Goal: Information Seeking & Learning: Learn about a topic

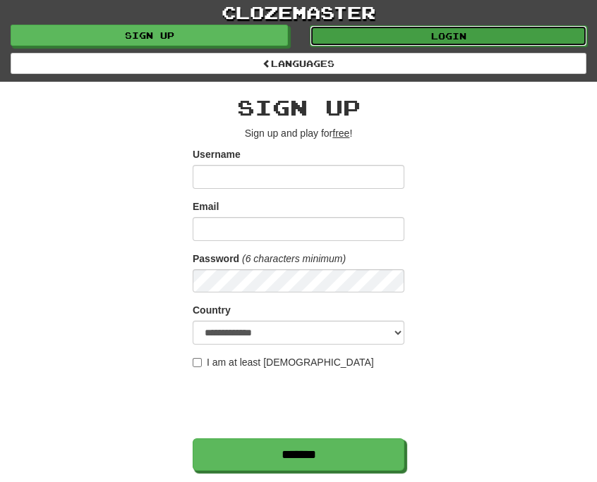
click at [414, 42] on link "Login" at bounding box center [448, 35] width 277 height 21
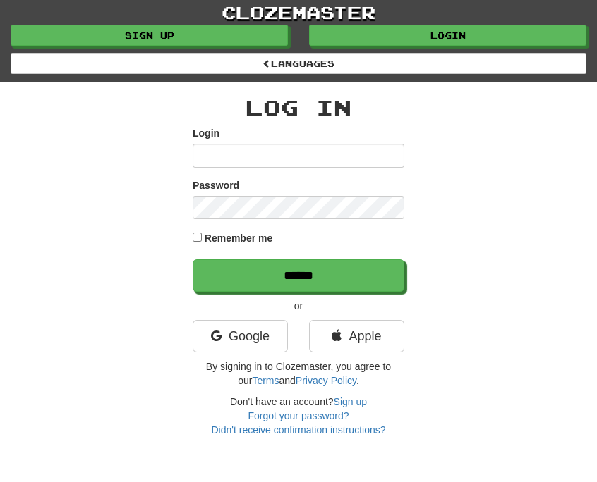
click at [308, 145] on input "Login" at bounding box center [299, 156] width 212 height 24
type input "*****"
click at [193, 260] on input "******" at bounding box center [299, 276] width 212 height 32
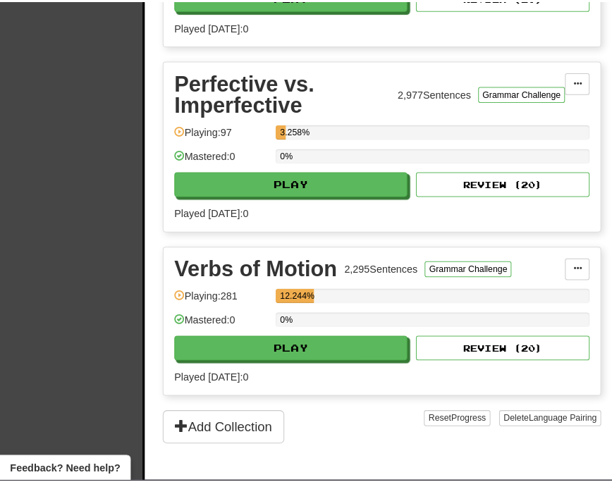
scroll to position [806, 0]
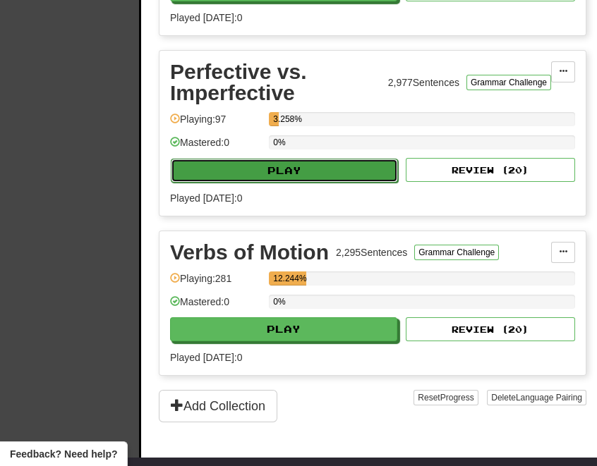
click at [325, 171] on button "Play" at bounding box center [284, 171] width 227 height 24
select select "**"
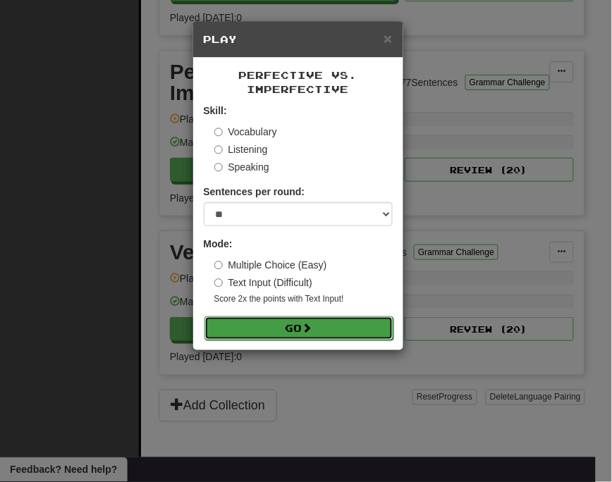
click at [286, 322] on button "Go" at bounding box center [299, 329] width 189 height 24
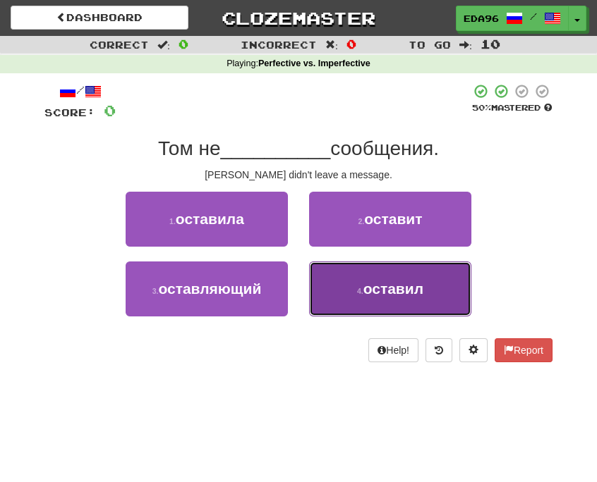
click at [361, 286] on button "4 . оставил" at bounding box center [390, 289] width 162 height 55
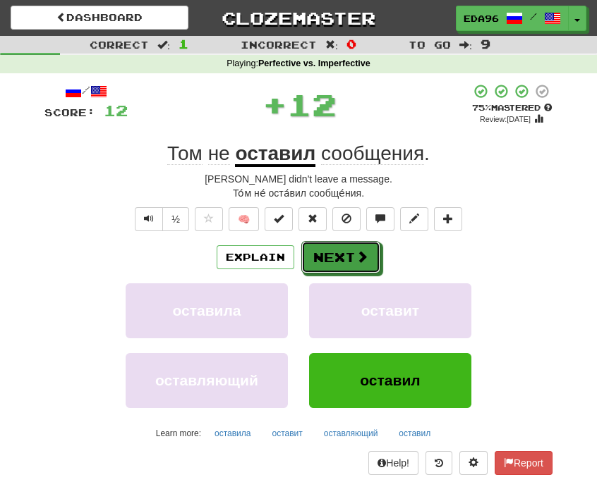
click at [348, 274] on button "Next" at bounding box center [340, 257] width 79 height 32
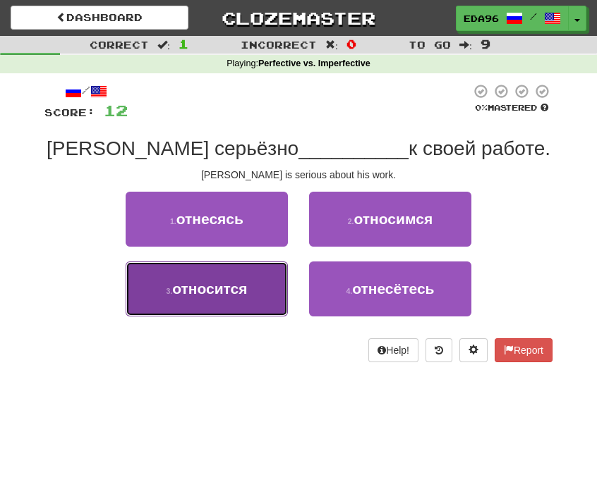
click at [255, 288] on button "3 . относится" at bounding box center [207, 289] width 162 height 55
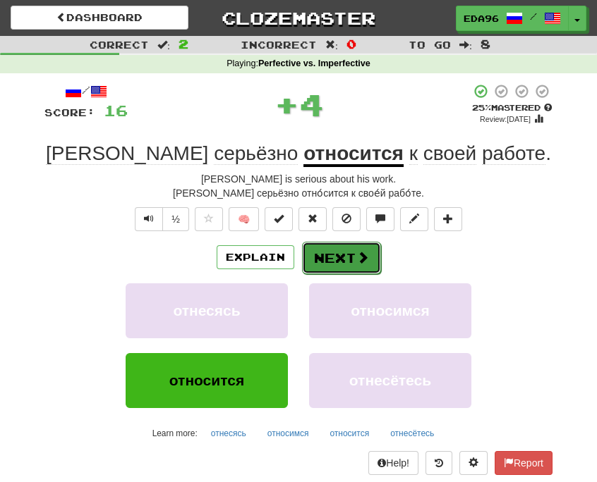
click at [350, 257] on button "Next" at bounding box center [341, 258] width 79 height 32
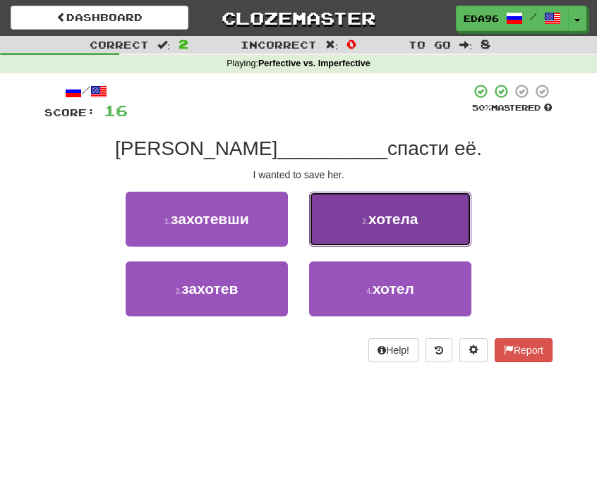
click at [348, 233] on button "2 . хотела" at bounding box center [390, 219] width 162 height 55
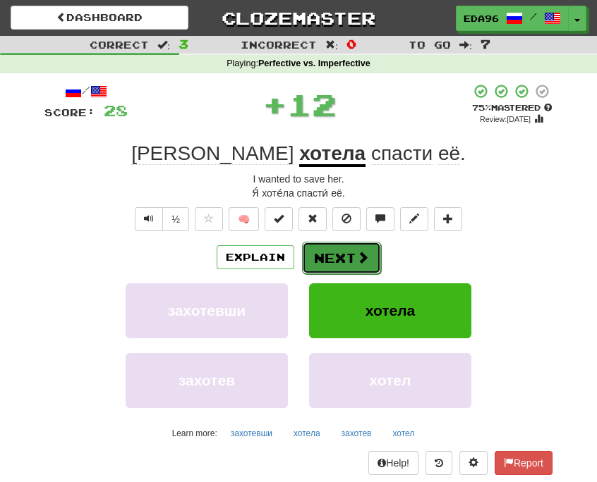
click at [349, 260] on button "Next" at bounding box center [341, 258] width 79 height 32
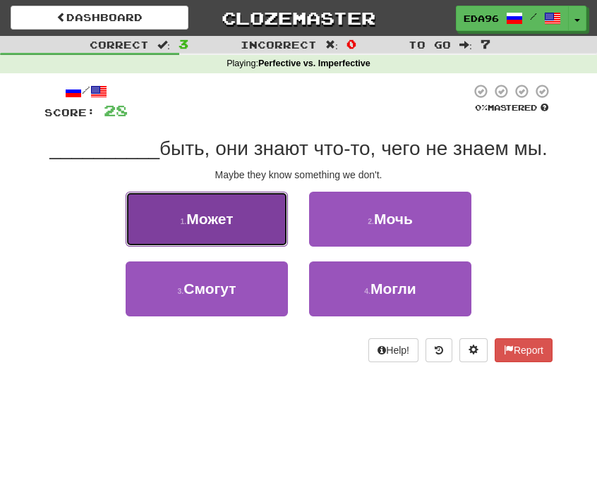
click at [243, 215] on button "1 . Может" at bounding box center [207, 219] width 162 height 55
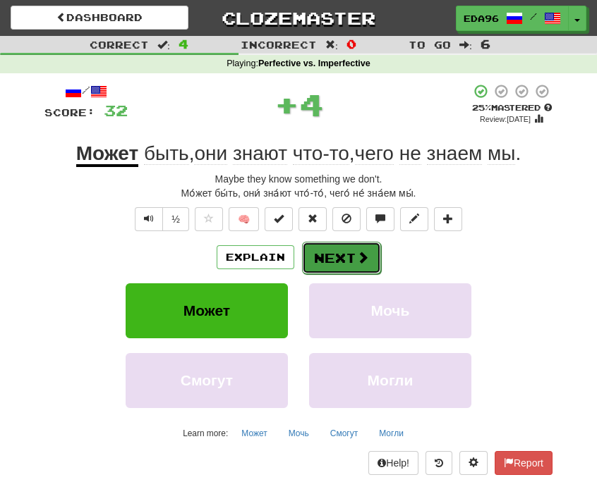
click at [363, 262] on span at bounding box center [362, 257] width 13 height 13
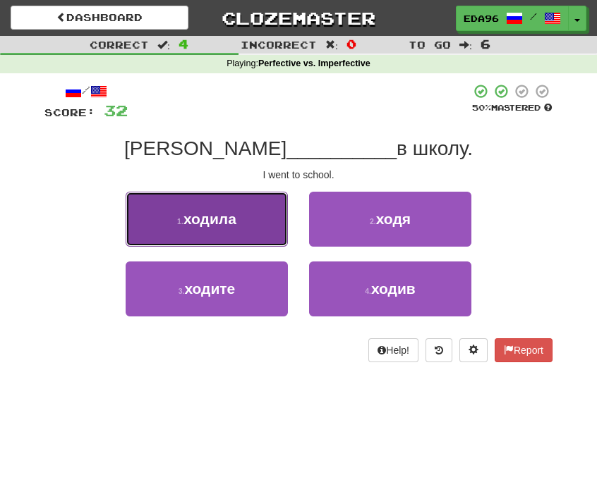
click at [222, 212] on span "ходила" at bounding box center [209, 219] width 53 height 16
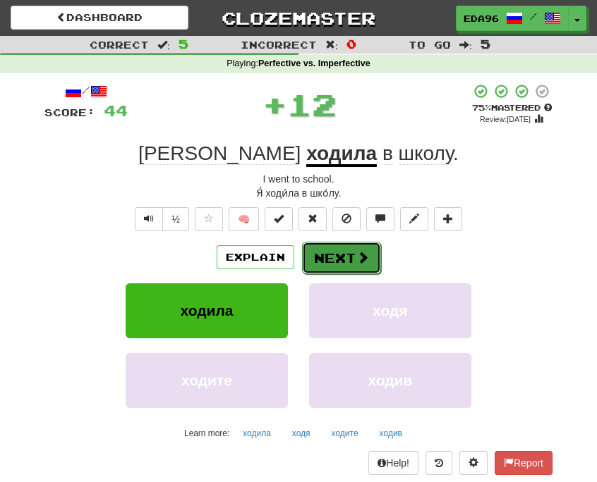
click at [350, 253] on button "Next" at bounding box center [341, 258] width 79 height 32
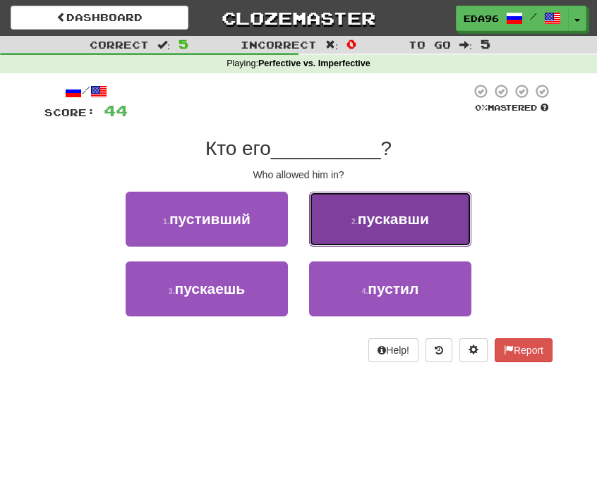
click at [439, 224] on button "2 . пускавши" at bounding box center [390, 219] width 162 height 55
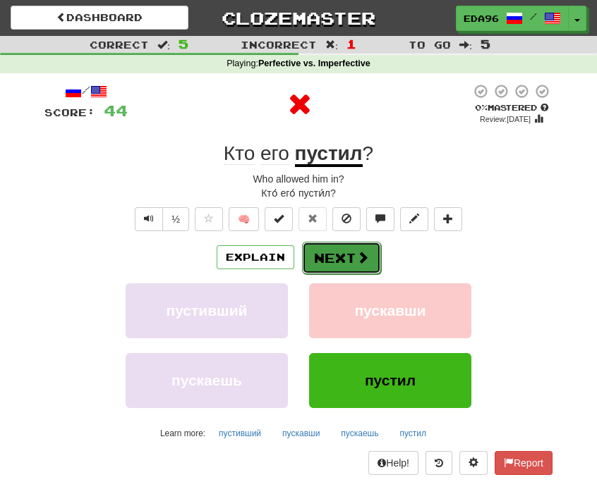
click at [344, 264] on button "Next" at bounding box center [341, 258] width 79 height 32
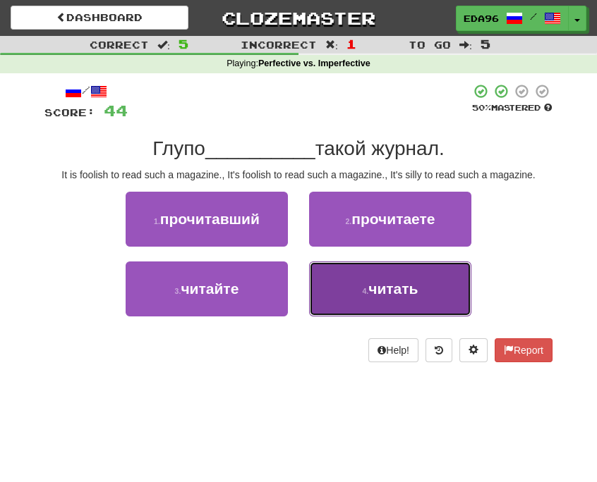
click at [386, 296] on span "читать" at bounding box center [392, 289] width 49 height 16
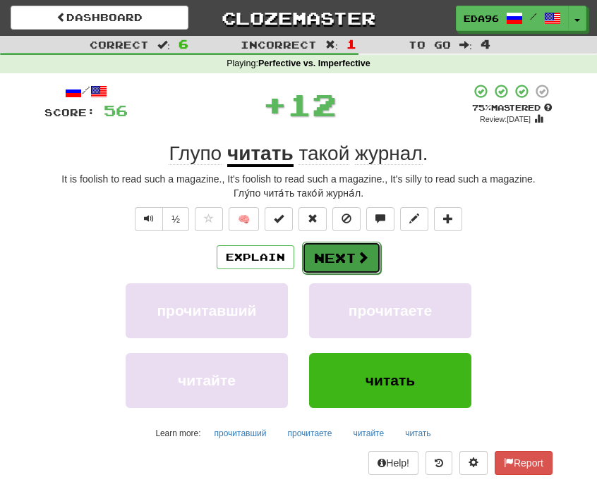
click at [375, 264] on button "Next" at bounding box center [341, 258] width 79 height 32
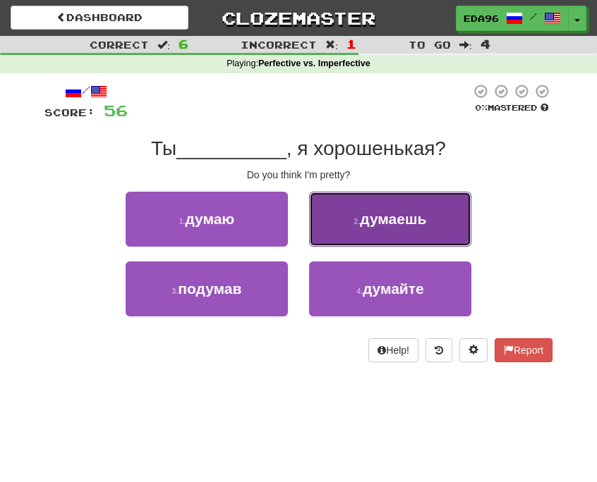
click at [401, 228] on button "2 . думаешь" at bounding box center [390, 219] width 162 height 55
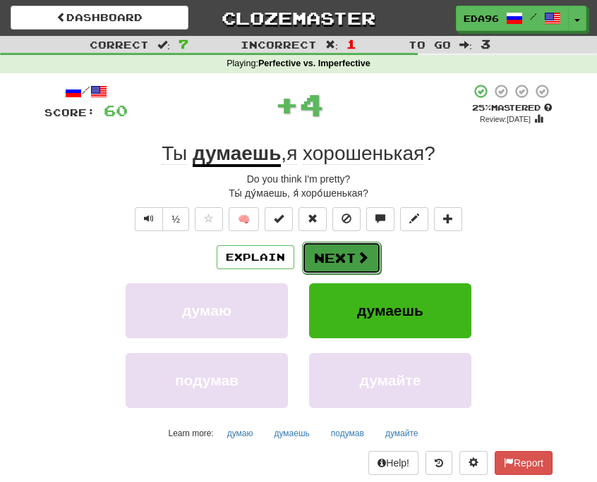
click at [356, 251] on span at bounding box center [362, 257] width 13 height 13
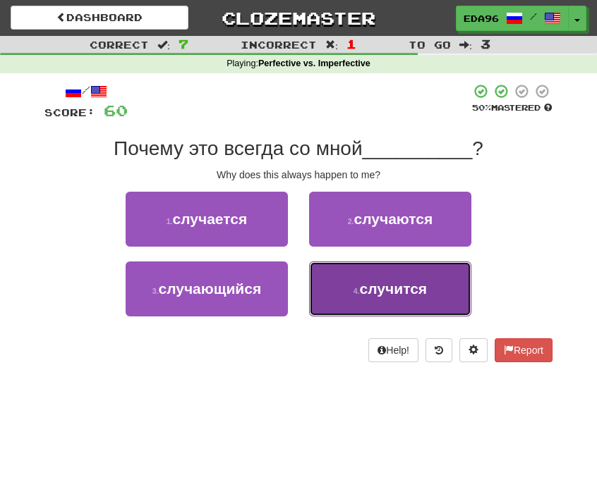
click at [367, 296] on span "случится" at bounding box center [393, 289] width 67 height 16
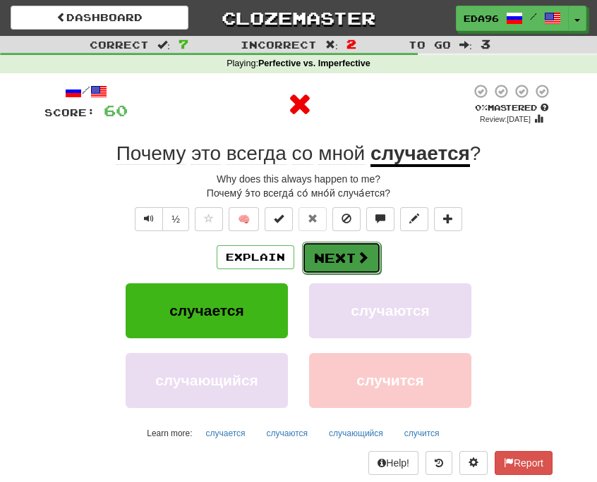
click at [357, 265] on button "Next" at bounding box center [341, 258] width 79 height 32
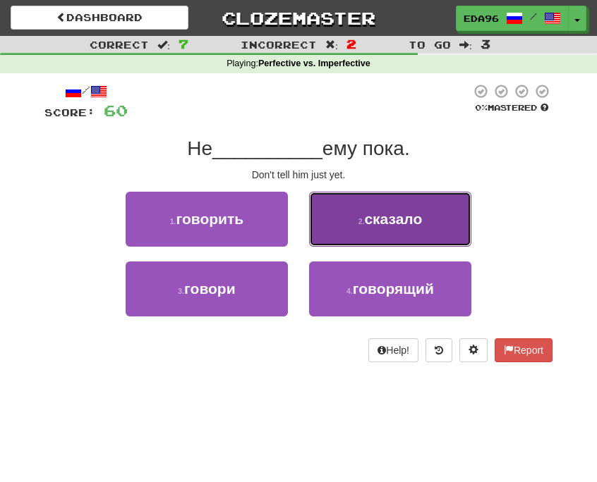
click at [355, 224] on button "2 . сказало" at bounding box center [390, 219] width 162 height 55
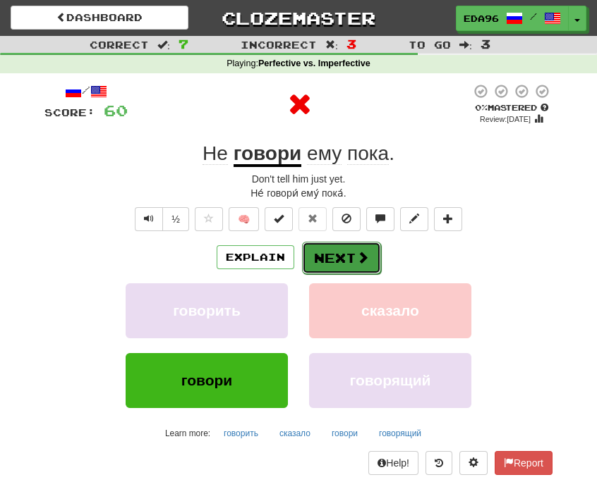
click at [336, 244] on button "Next" at bounding box center [341, 258] width 79 height 32
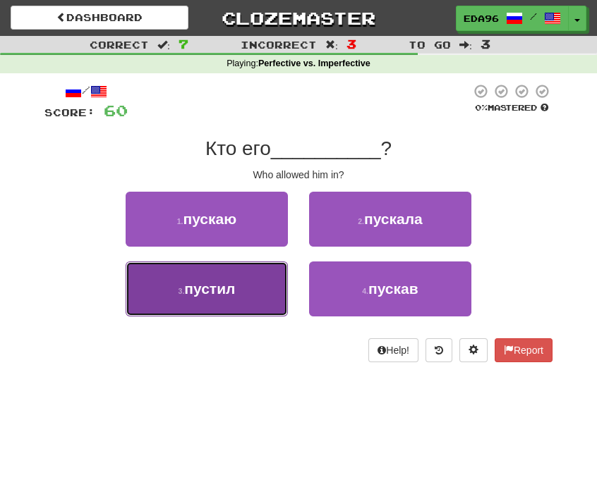
click at [256, 286] on button "3 . пустил" at bounding box center [207, 289] width 162 height 55
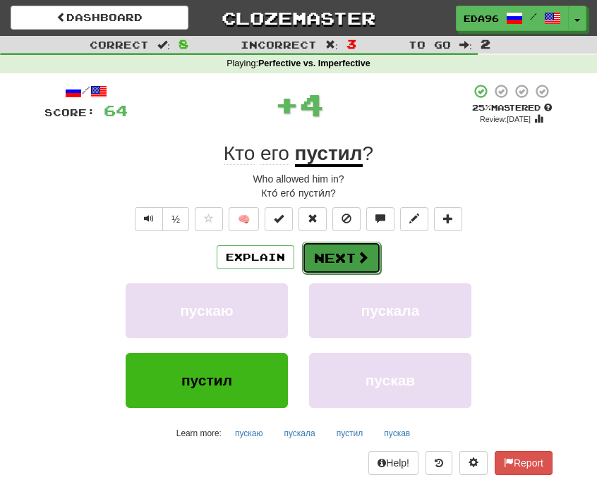
click at [341, 253] on button "Next" at bounding box center [341, 258] width 79 height 32
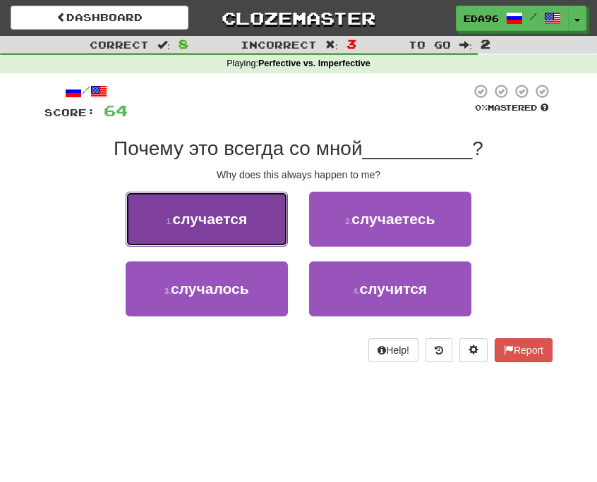
click at [224, 234] on button "1 . случается" at bounding box center [207, 219] width 162 height 55
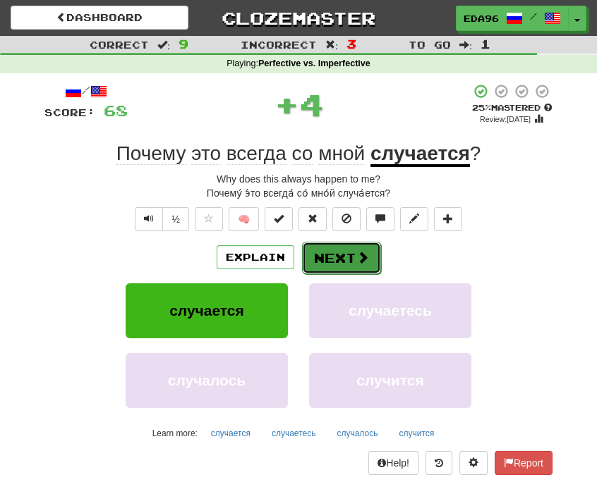
click at [340, 274] on button "Next" at bounding box center [341, 258] width 79 height 32
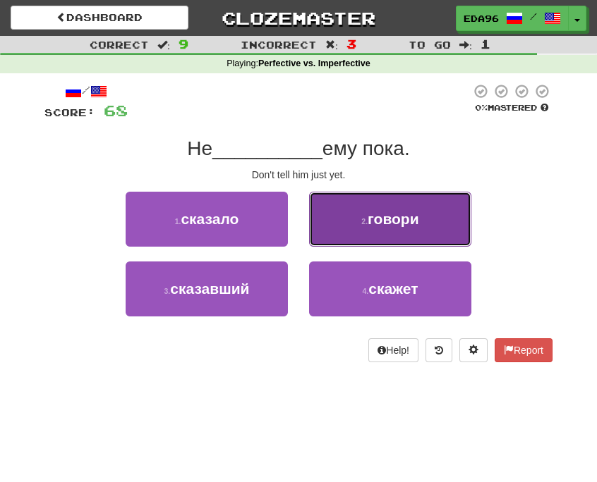
click at [375, 214] on span "говори" at bounding box center [393, 219] width 51 height 16
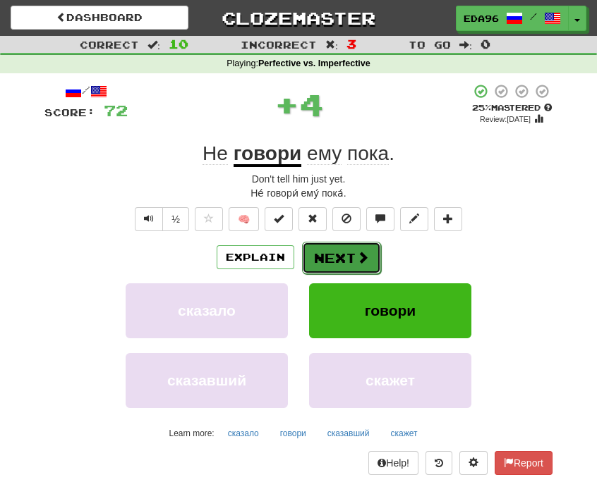
click at [349, 264] on button "Next" at bounding box center [341, 258] width 79 height 32
